Goal: Find specific page/section: Find specific page/section

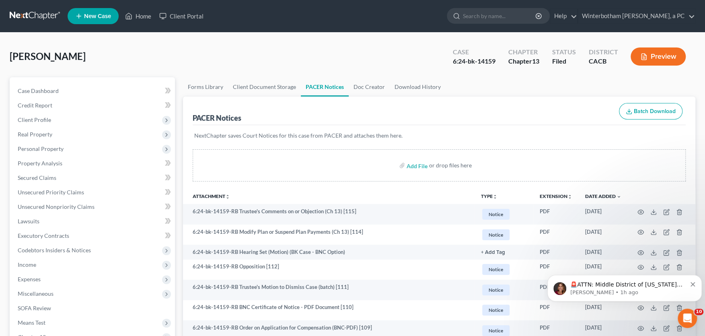
click at [496, 12] on input "search" at bounding box center [500, 15] width 74 height 15
type input "conejo"
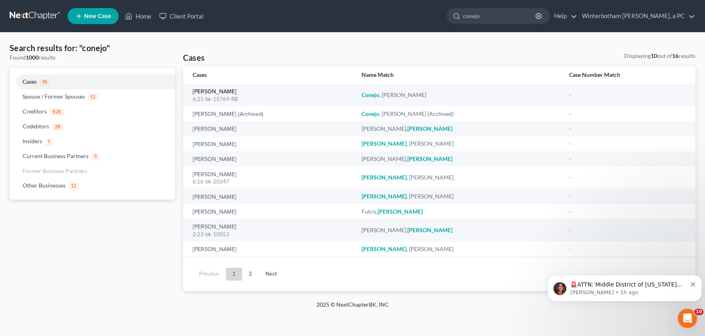
click at [213, 92] on link "[PERSON_NAME]" at bounding box center [215, 92] width 44 height 6
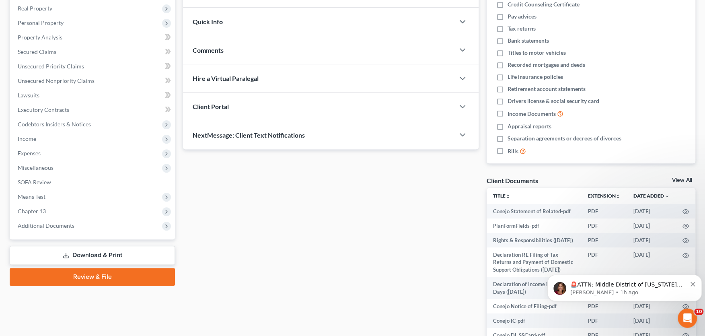
scroll to position [133, 0]
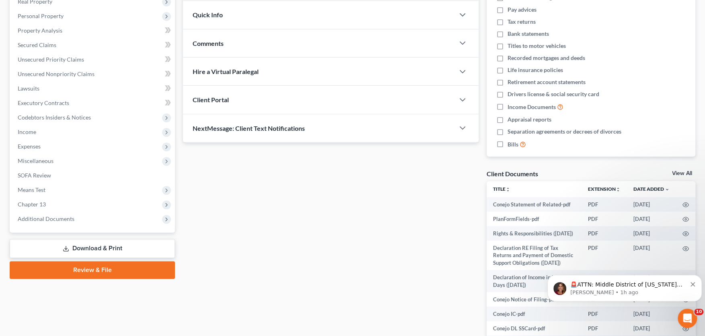
click at [60, 219] on span "Additional Documents" at bounding box center [46, 218] width 57 height 7
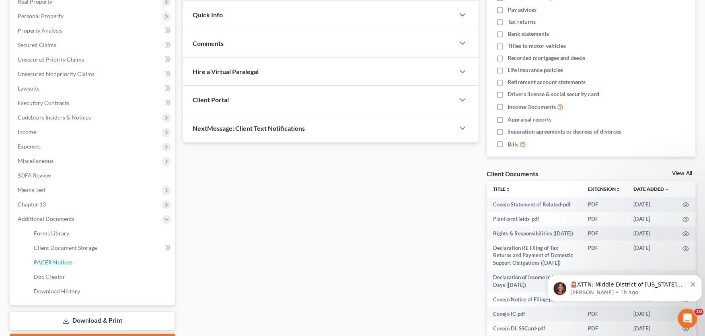
click at [61, 258] on link "PACER Notices" at bounding box center [101, 262] width 148 height 14
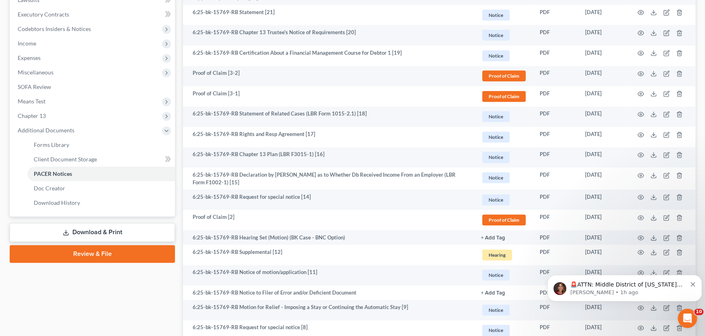
scroll to position [310, 0]
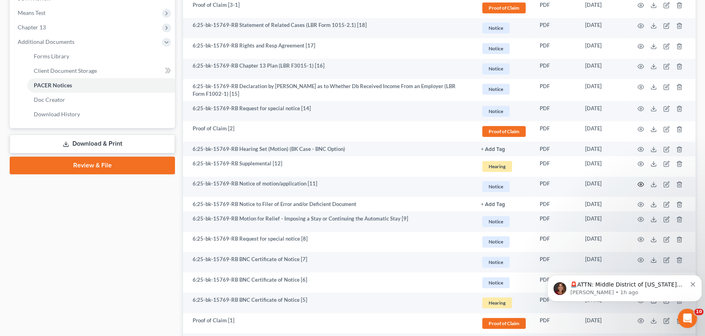
click at [639, 184] on icon "button" at bounding box center [640, 184] width 6 height 6
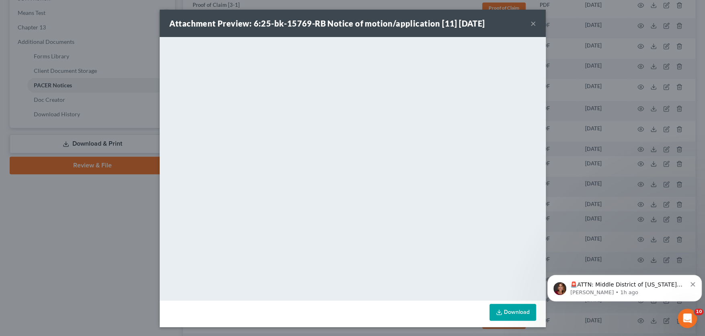
click at [533, 21] on button "×" at bounding box center [533, 23] width 6 height 10
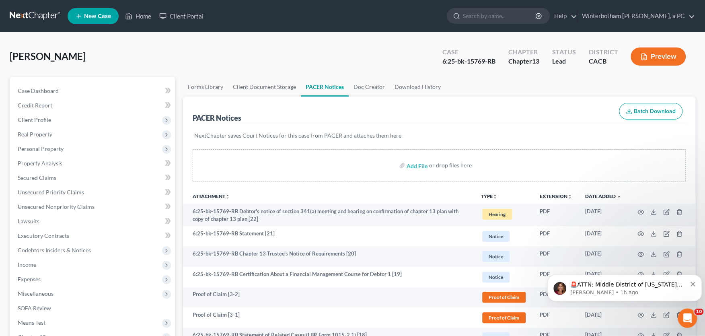
scroll to position [0, 0]
